Goal: Transaction & Acquisition: Book appointment/travel/reservation

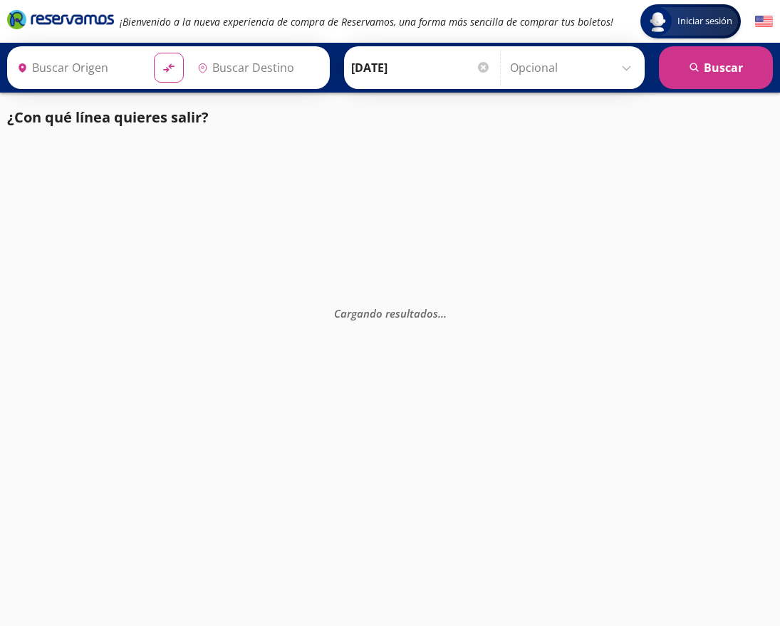
type input "[DATE][GEOGRAPHIC_DATA][PERSON_NAME], [GEOGRAPHIC_DATA]"
type input "[GEOGRAPHIC_DATA], [GEOGRAPHIC_DATA]"
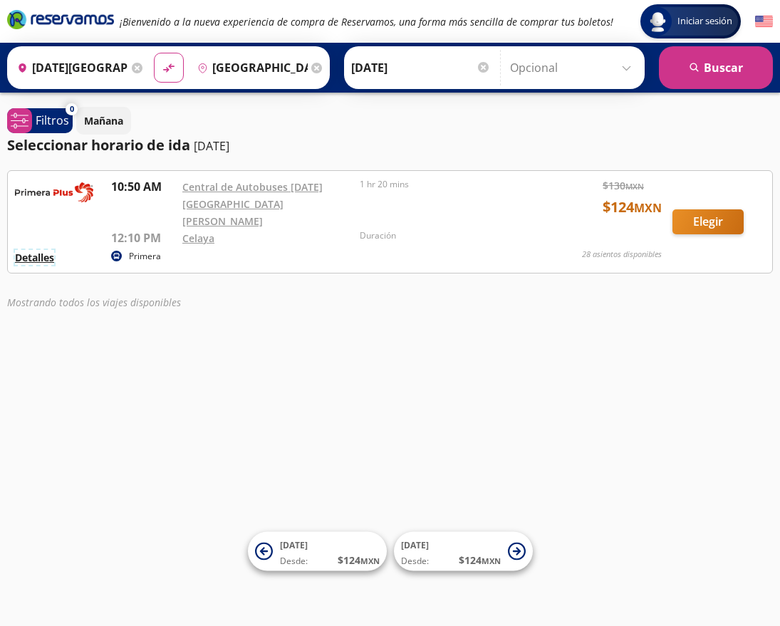
click at [36, 250] on button "Detalles" at bounding box center [34, 257] width 39 height 15
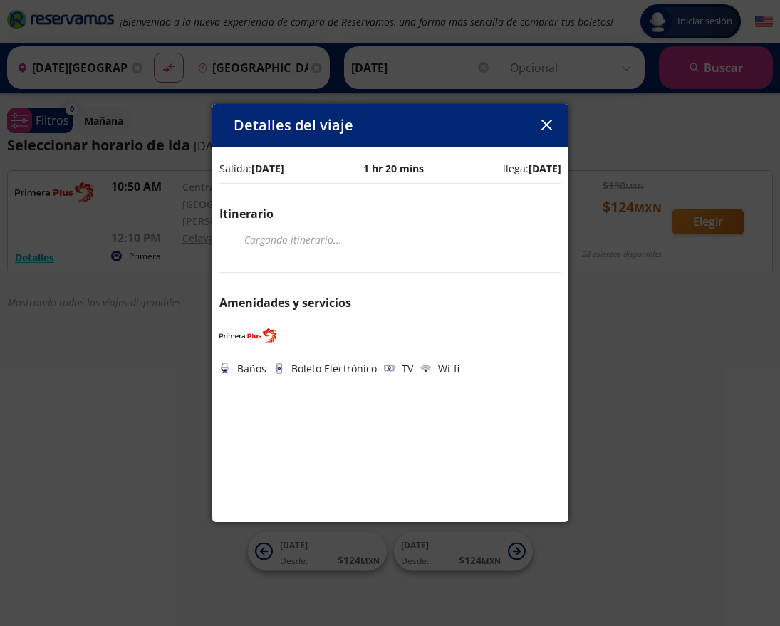
click at [545, 125] on icon "button" at bounding box center [546, 125] width 11 height 11
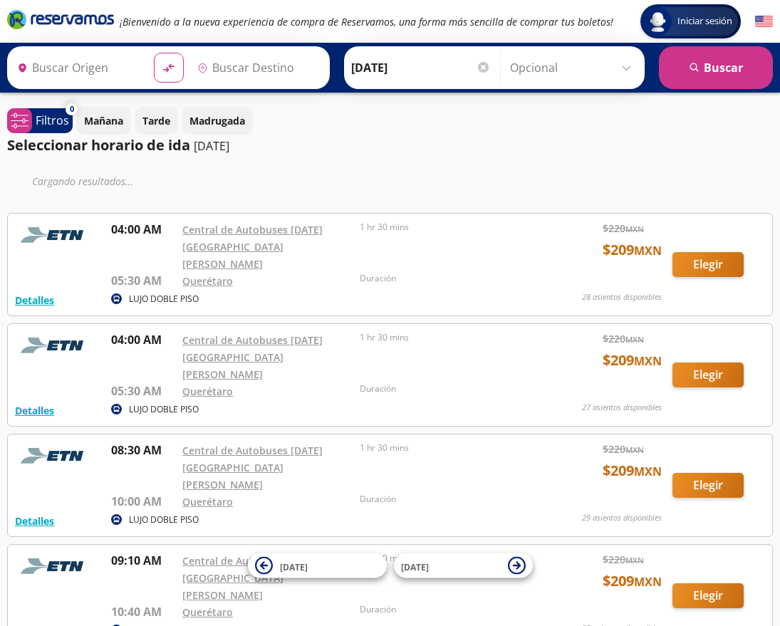
type input "[DATE][GEOGRAPHIC_DATA][PERSON_NAME], [GEOGRAPHIC_DATA]"
type input "Santiago de Querétaro, Querétaro"
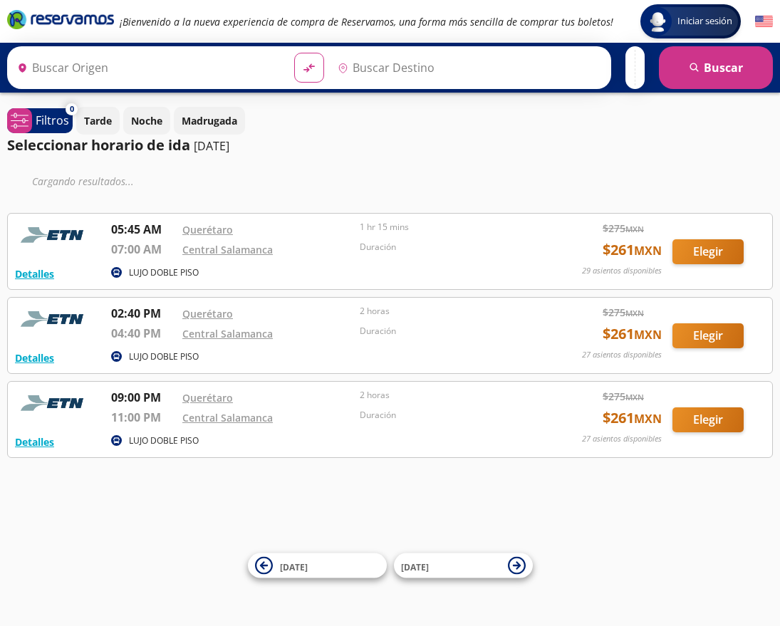
type input "Santiago de Querétaro, Querétaro"
type input "[GEOGRAPHIC_DATA], [GEOGRAPHIC_DATA]"
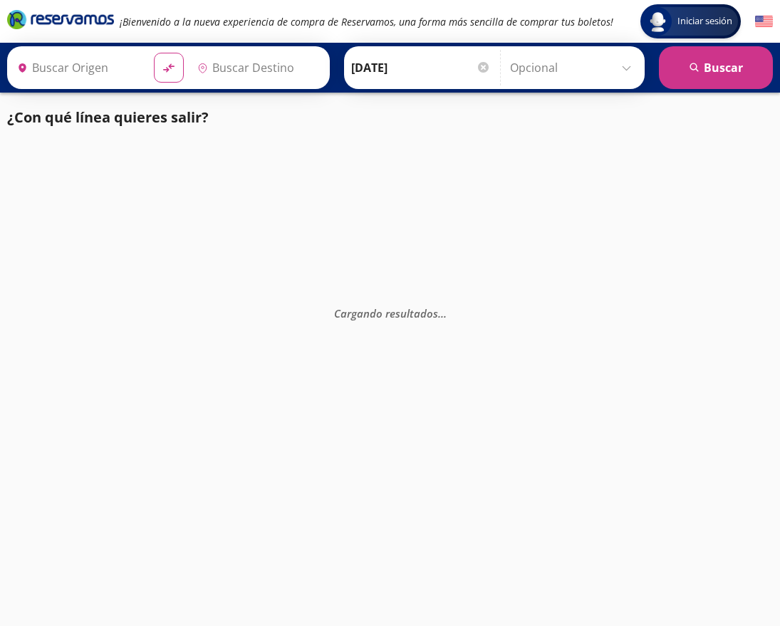
type input "[GEOGRAPHIC_DATA], [GEOGRAPHIC_DATA]"
